Goal: Information Seeking & Learning: Learn about a topic

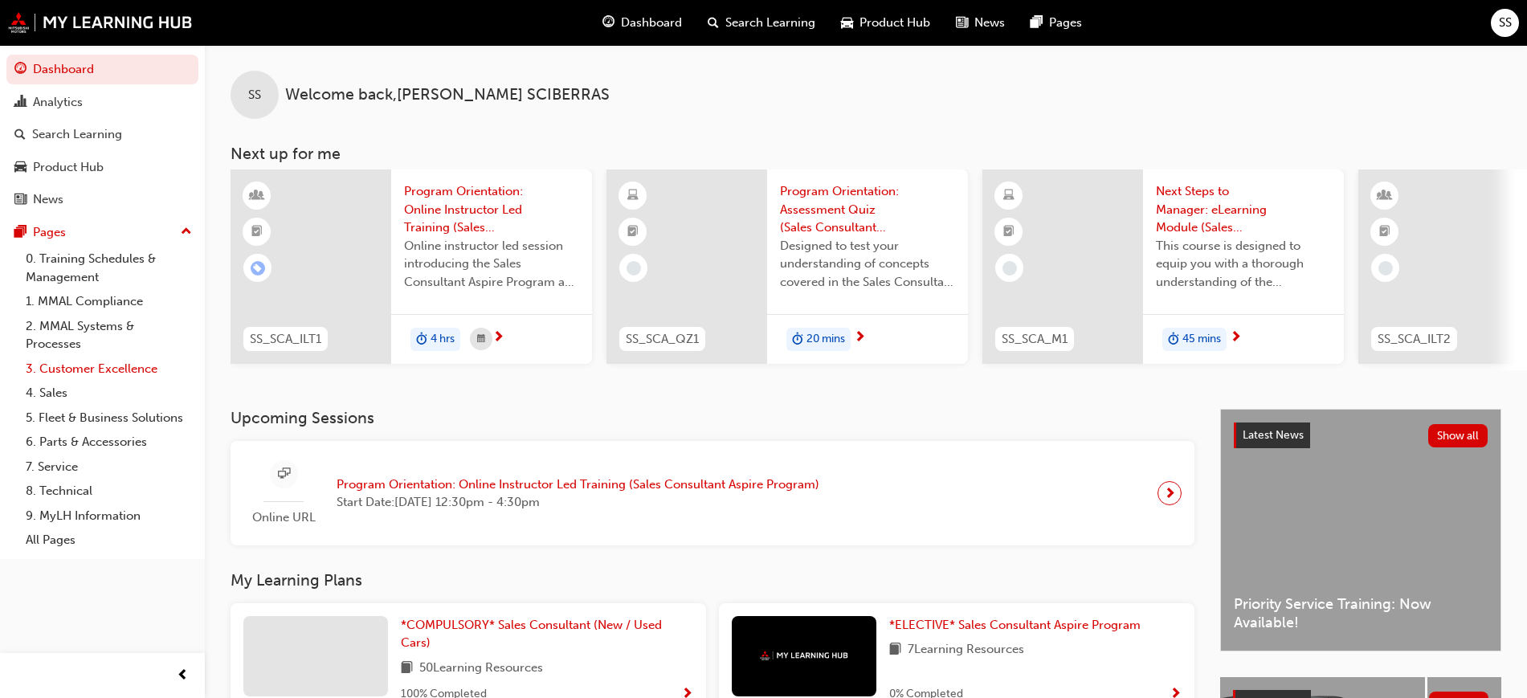
click at [124, 369] on link "3. Customer Excellence" at bounding box center [108, 369] width 179 height 25
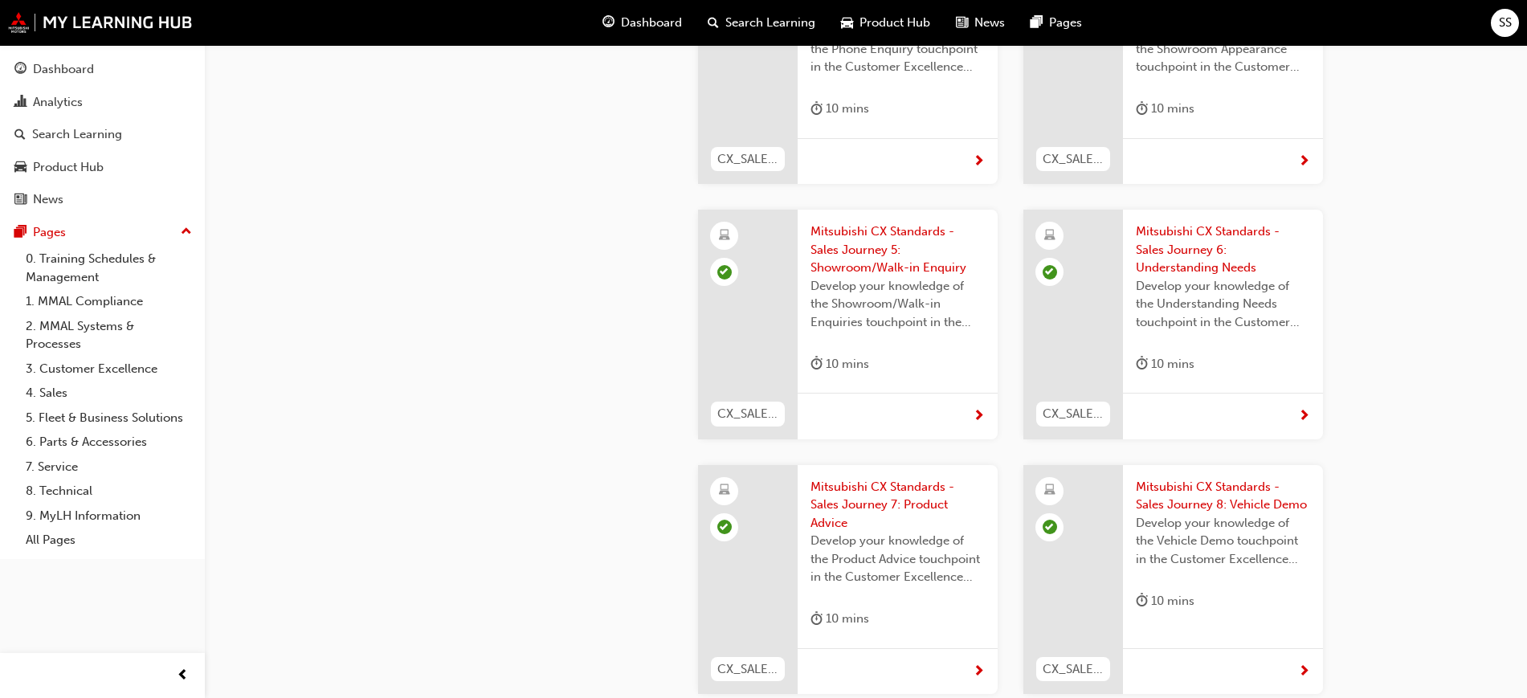
scroll to position [1180, 0]
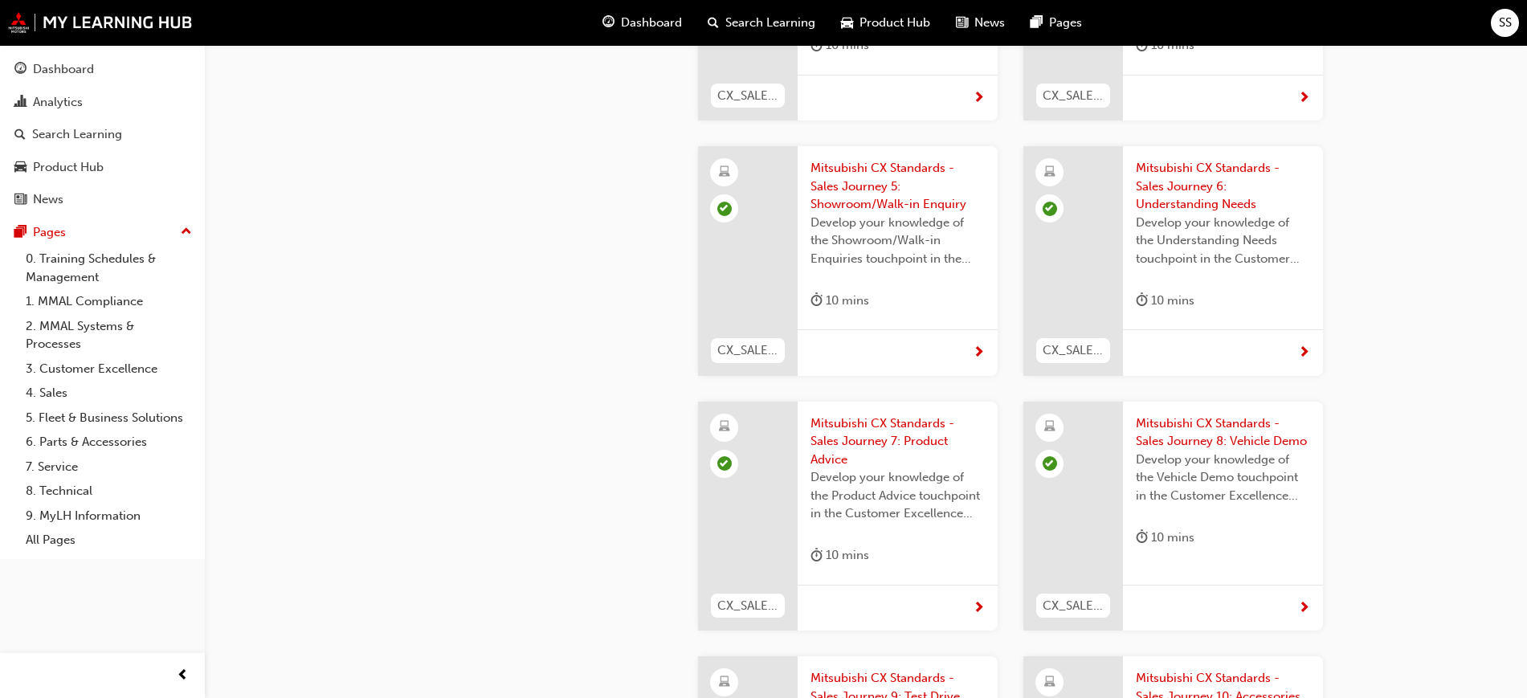
click at [897, 414] on span "Mitsubishi CX Standards - Sales Journey 7: Product Advice" at bounding box center [897, 441] width 174 height 55
